Goal: Entertainment & Leisure: Consume media (video, audio)

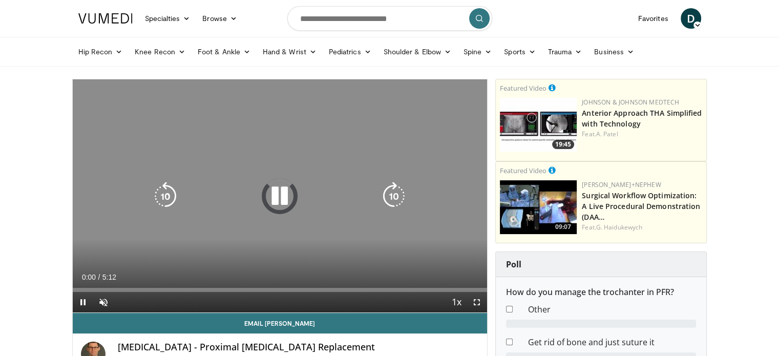
click at [282, 195] on icon "Video Player" at bounding box center [279, 196] width 29 height 29
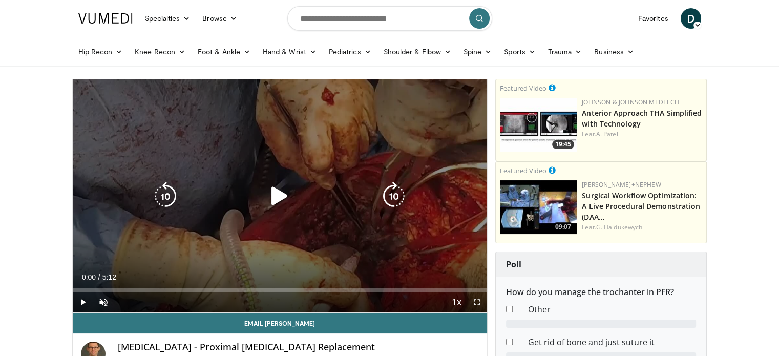
click at [282, 194] on icon "Video Player" at bounding box center [279, 196] width 29 height 29
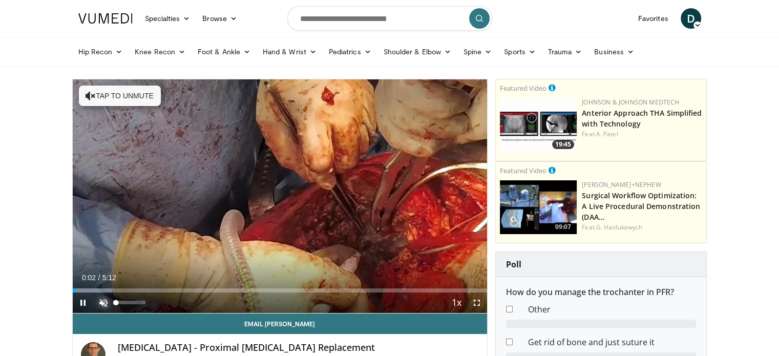
click at [101, 303] on span "Video Player" at bounding box center [103, 303] width 20 height 20
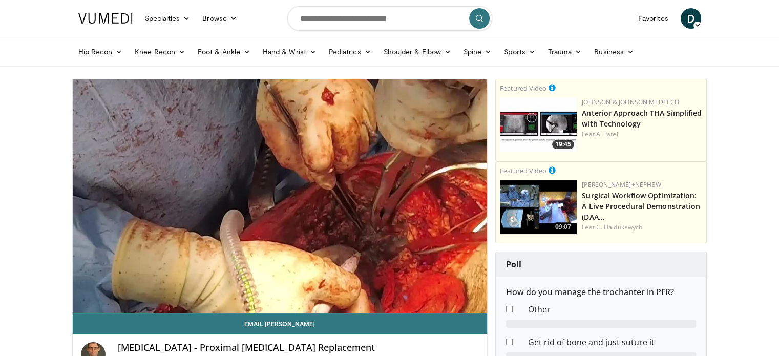
click at [718, 20] on header "Specialties Adult & Family Medicine Allergy, [MEDICAL_DATA], Immunology Anesthe…" at bounding box center [389, 33] width 779 height 67
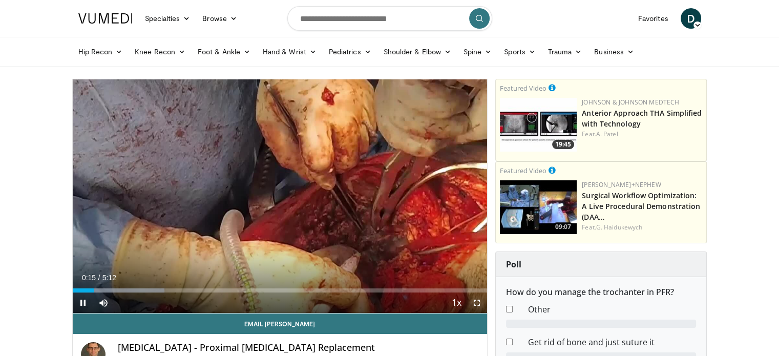
click at [477, 304] on span "Video Player" at bounding box center [477, 303] width 20 height 20
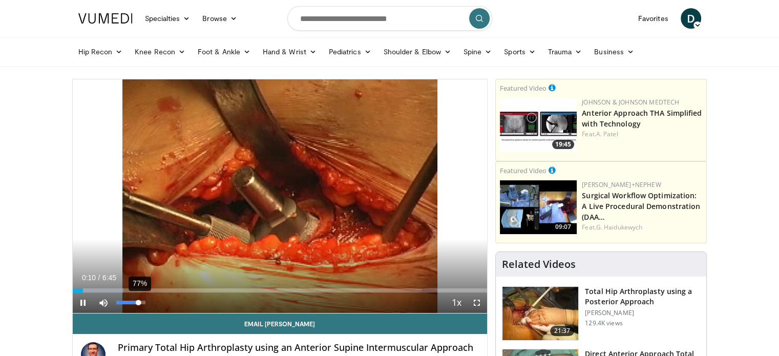
click at [138, 301] on div "77%" at bounding box center [130, 303] width 29 height 4
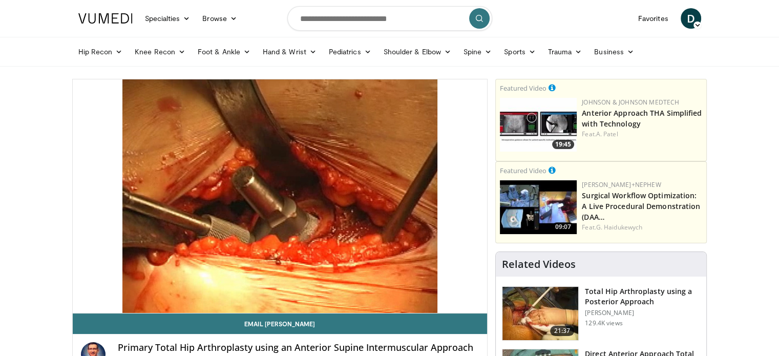
click at [725, 8] on header "Specialties Adult & Family Medicine Allergy, [MEDICAL_DATA], Immunology Anesthe…" at bounding box center [389, 33] width 779 height 67
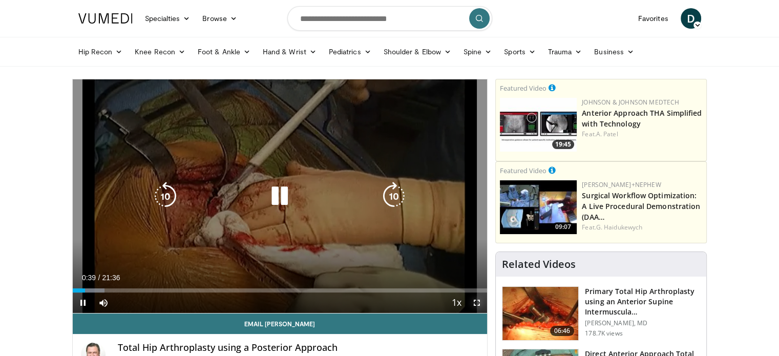
drag, startPoint x: 480, startPoint y: 304, endPoint x: 480, endPoint y: 366, distance: 62.0
click at [480, 304] on span "Video Player" at bounding box center [477, 303] width 20 height 20
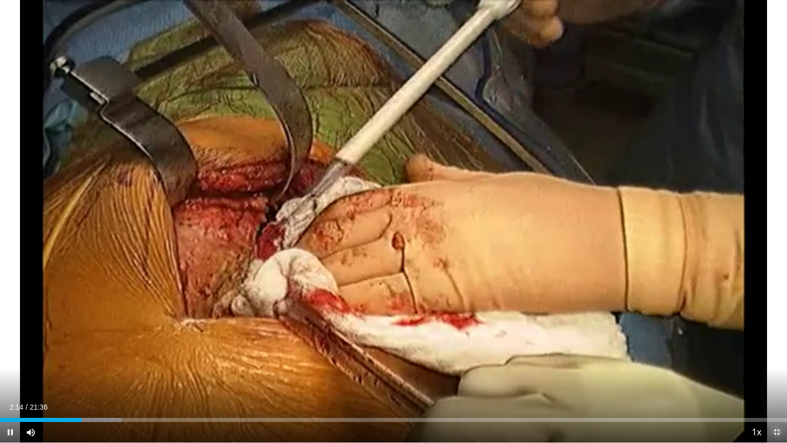
click at [779, 356] on span "Video Player" at bounding box center [777, 432] width 20 height 20
